Goal: Find specific page/section: Find specific page/section

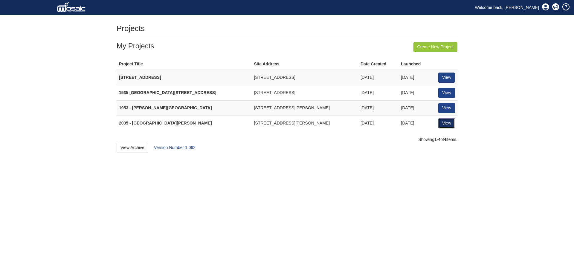
click at [448, 123] on link "View" at bounding box center [446, 123] width 17 height 10
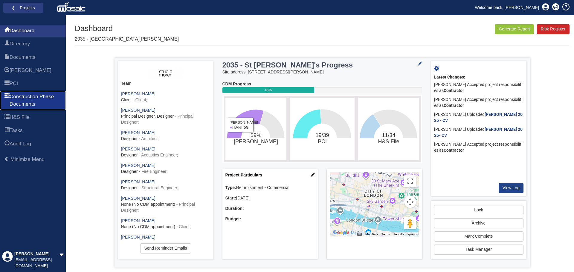
click at [19, 98] on span "Construction Phase Documents" at bounding box center [36, 100] width 52 height 15
